Goal: Task Accomplishment & Management: Complete application form

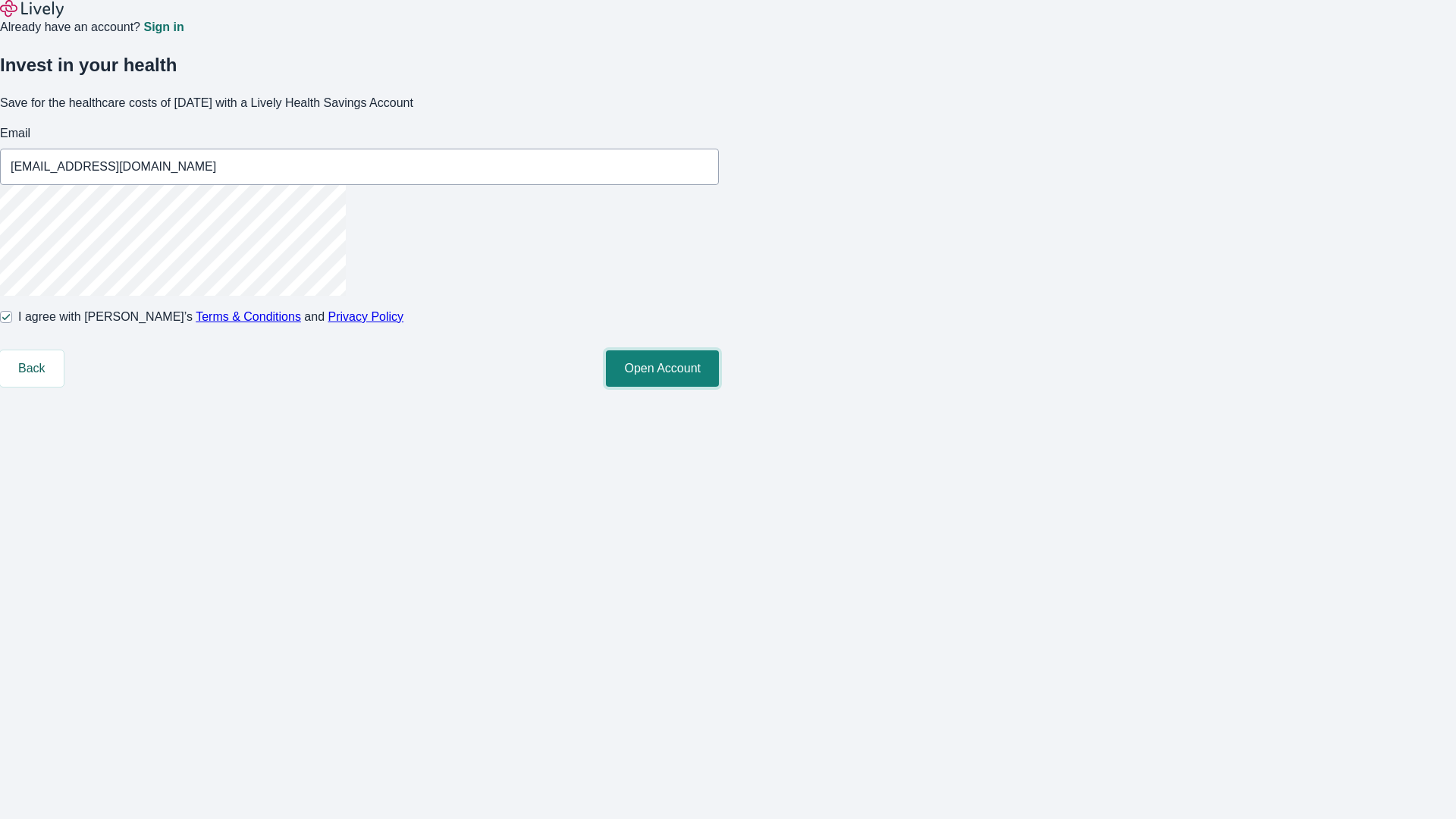
click at [719, 387] on button "Open Account" at bounding box center [662, 369] width 113 height 37
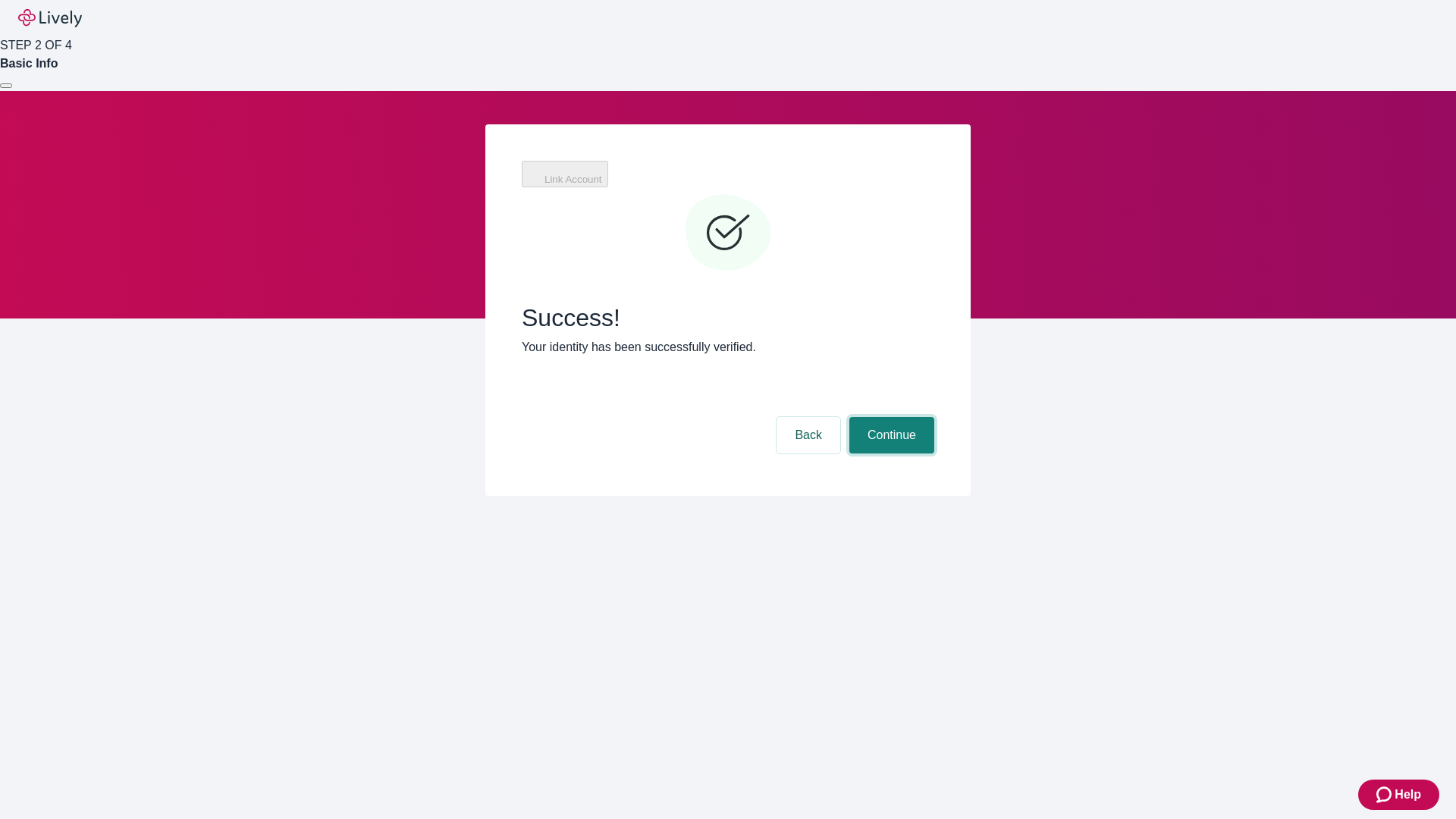
click at [896, 417] on button "Continue" at bounding box center [892, 435] width 85 height 37
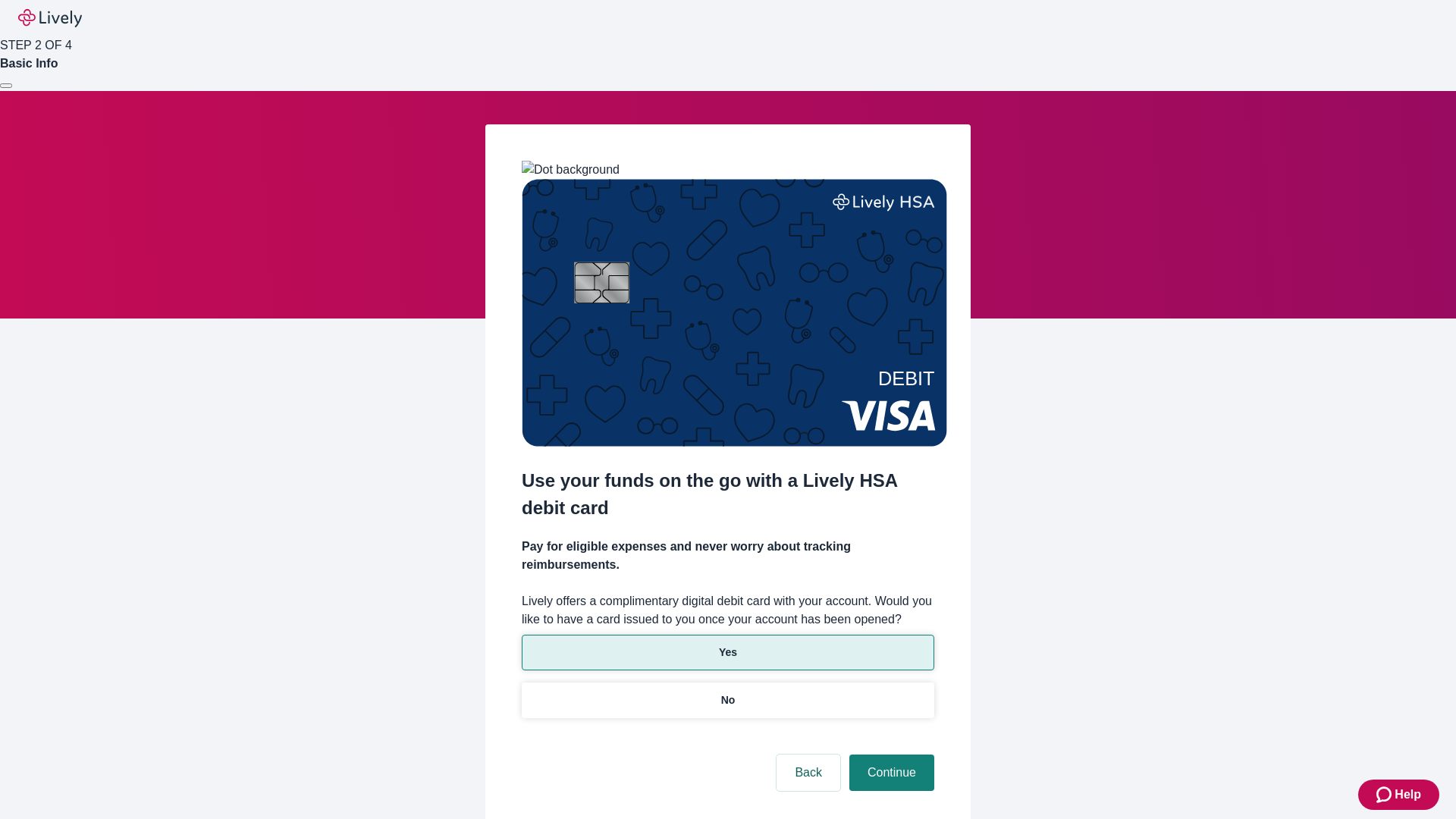
click at [727, 645] on p "Yes" at bounding box center [728, 653] width 18 height 16
click at [890, 755] on button "Continue" at bounding box center [892, 773] width 85 height 37
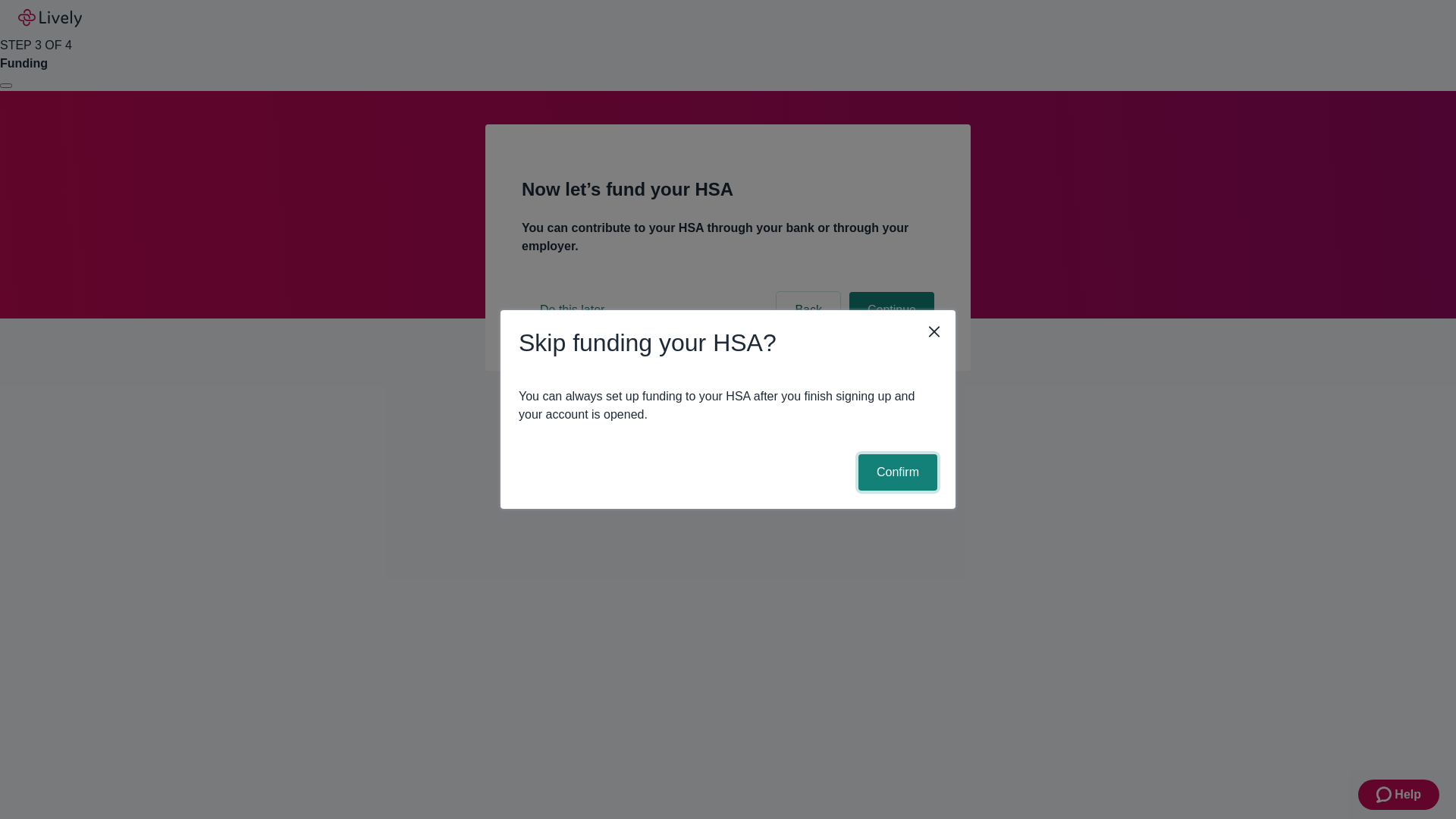
click at [895, 473] on button "Confirm" at bounding box center [898, 472] width 79 height 37
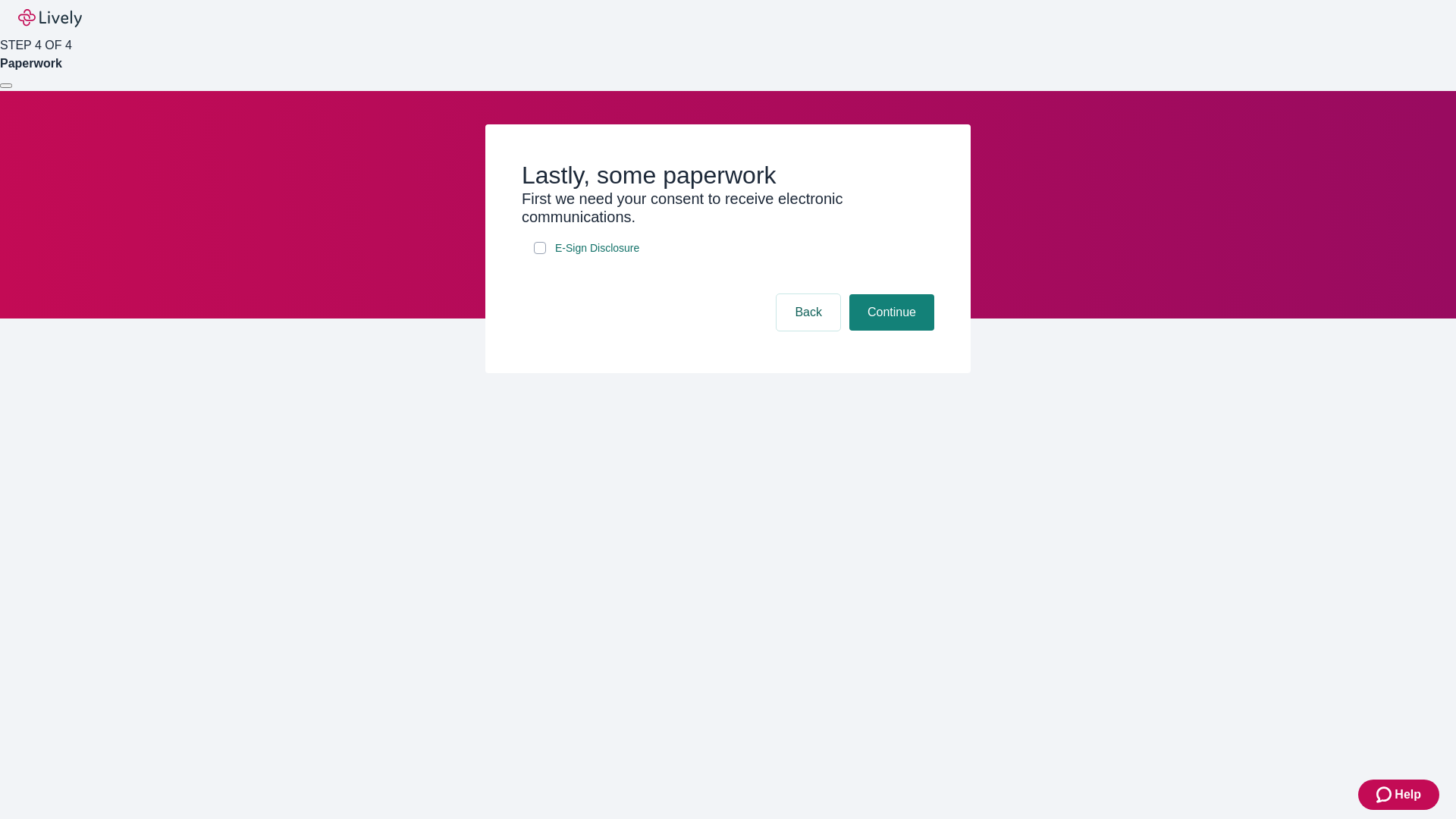
click at [540, 254] on input "E-Sign Disclosure" at bounding box center [540, 248] width 13 height 13
checkbox input "true"
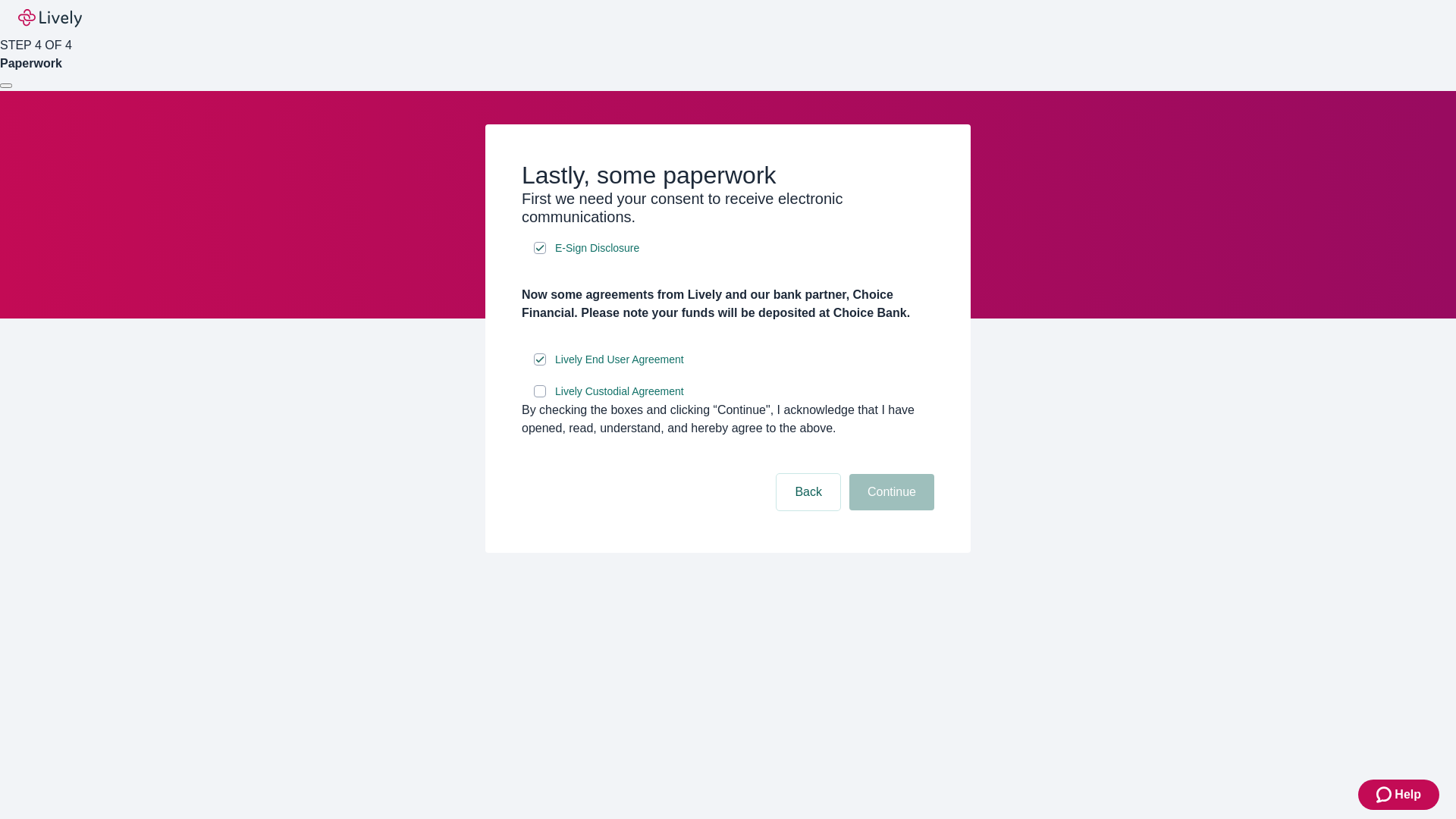
click at [540, 397] on input "Lively Custodial Agreement" at bounding box center [540, 392] width 13 height 13
checkbox input "true"
click at [890, 511] on button "Continue" at bounding box center [892, 492] width 85 height 37
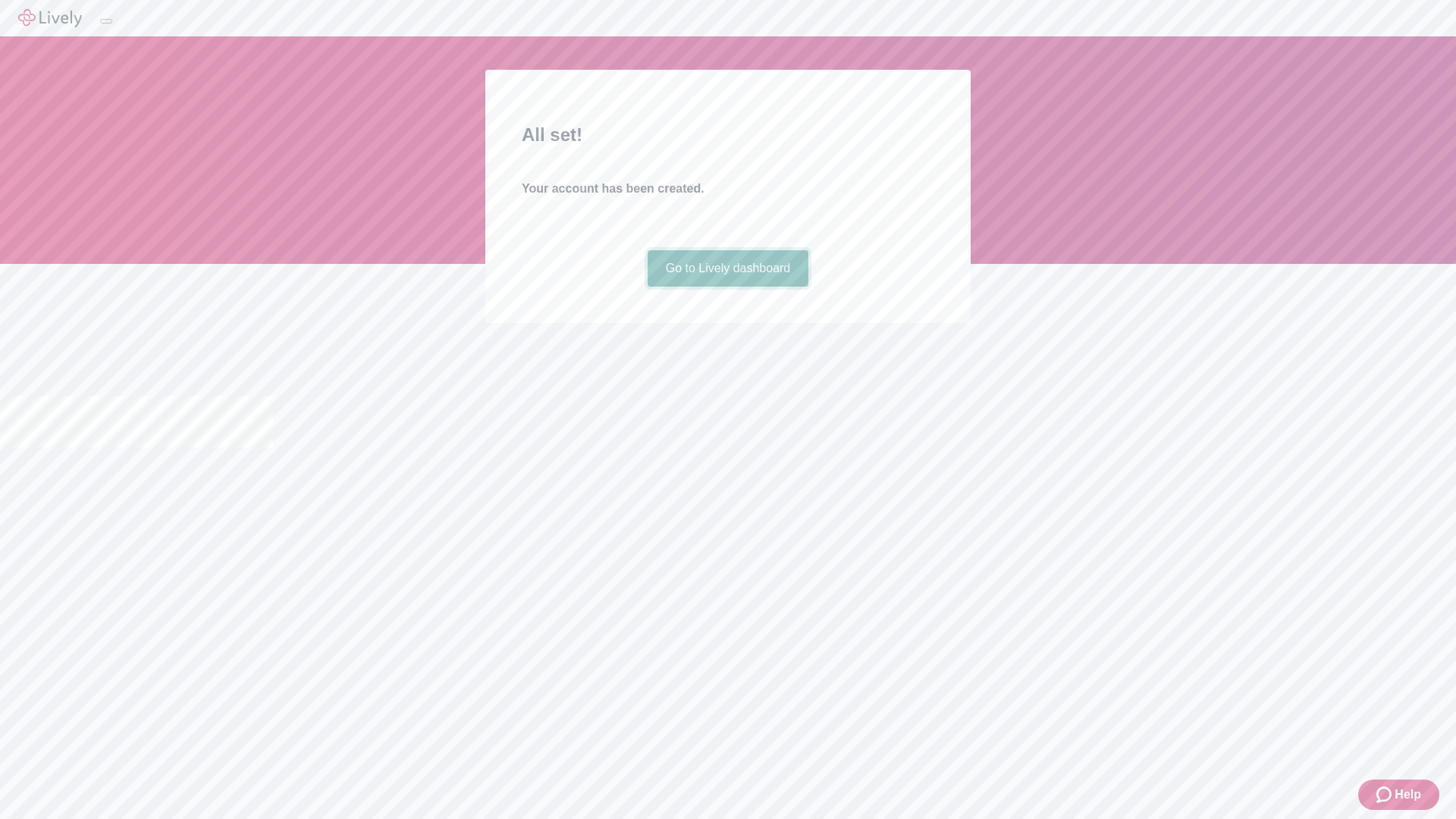
click at [727, 287] on link "Go to Lively dashboard" at bounding box center [729, 268] width 162 height 37
